Goal: Task Accomplishment & Management: Manage account settings

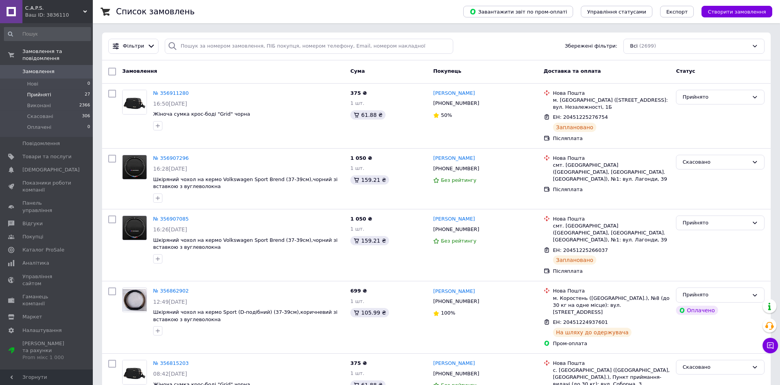
click at [41, 91] on span "Прийняті" at bounding box center [39, 94] width 24 height 7
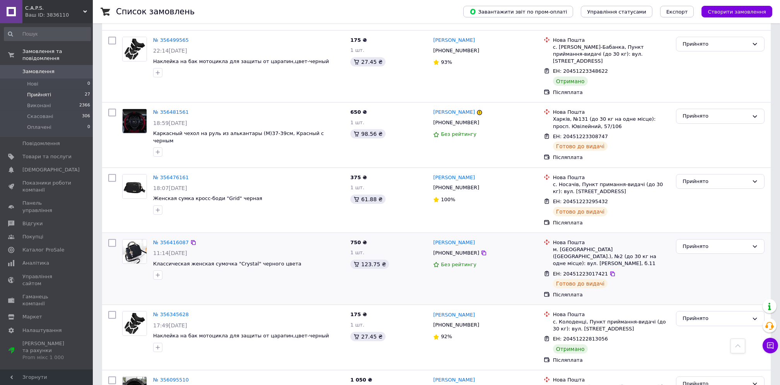
scroll to position [1532, 0]
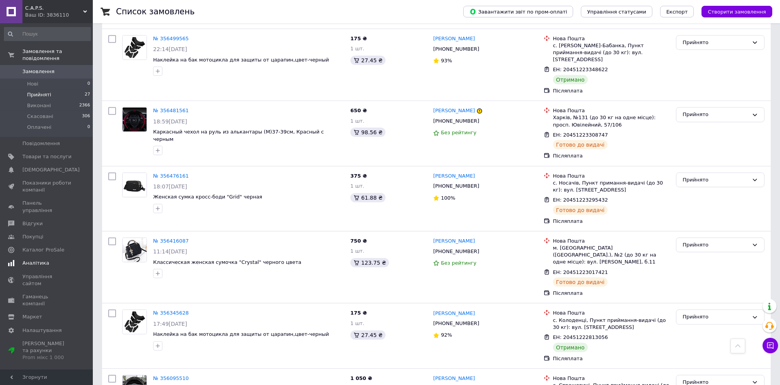
click at [37, 259] on span "Аналітика" at bounding box center [35, 262] width 27 height 7
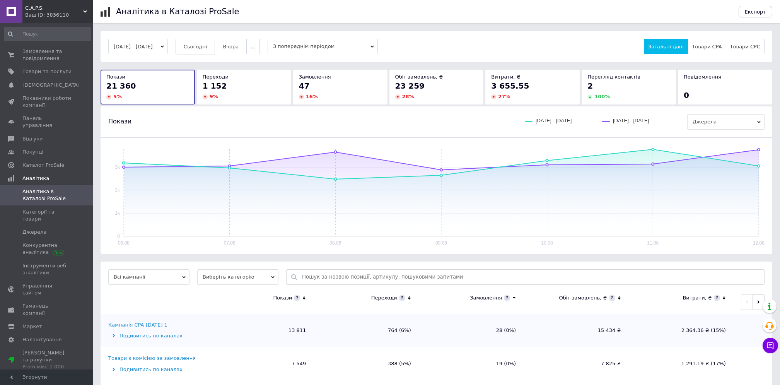
click at [207, 49] on span "Сьогодні" at bounding box center [196, 47] width 24 height 6
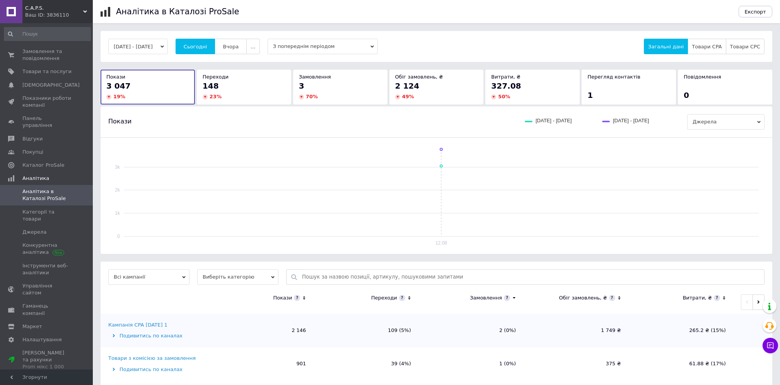
click at [228, 276] on span "Виберіть категорію" at bounding box center [237, 276] width 81 height 15
click at [226, 302] on li "Усі категорії" at bounding box center [237, 302] width 81 height 11
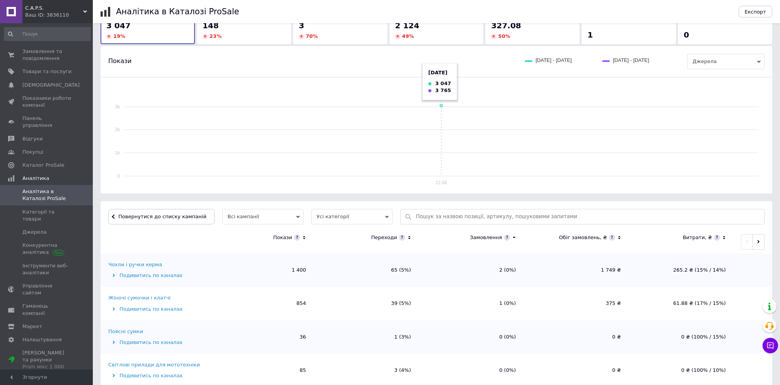
scroll to position [155, 0]
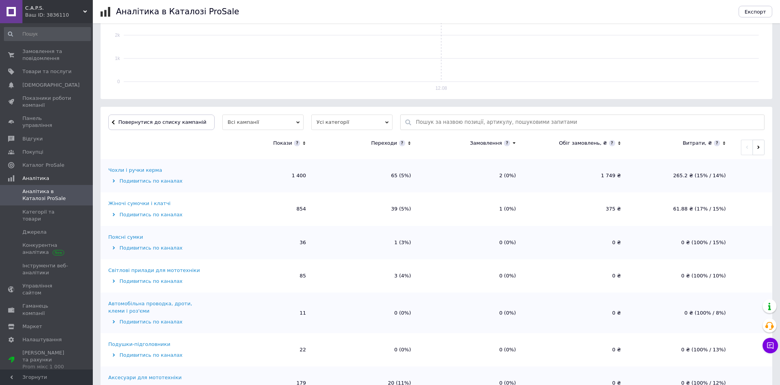
click at [145, 204] on div "Жіночі сумочки і клатчі" at bounding box center [139, 203] width 62 height 7
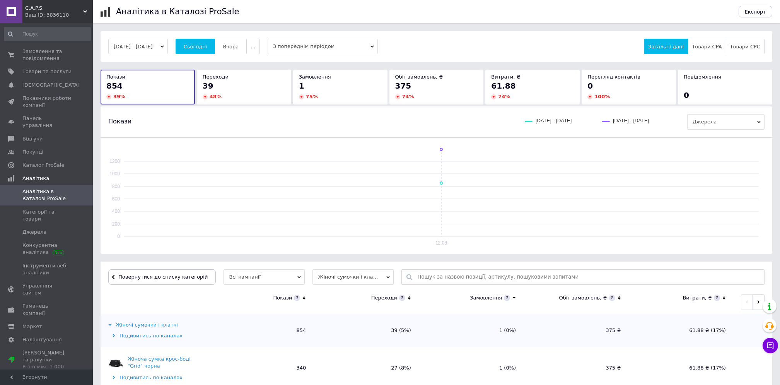
click at [410, 298] on icon at bounding box center [409, 298] width 5 height 7
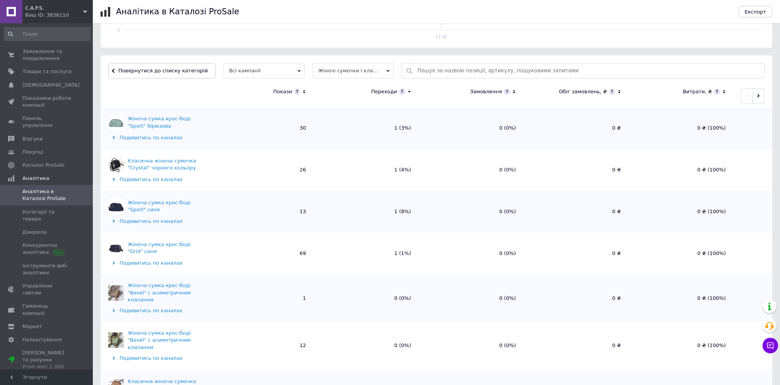
scroll to position [309, 0]
